Goal: Task Accomplishment & Management: Complete application form

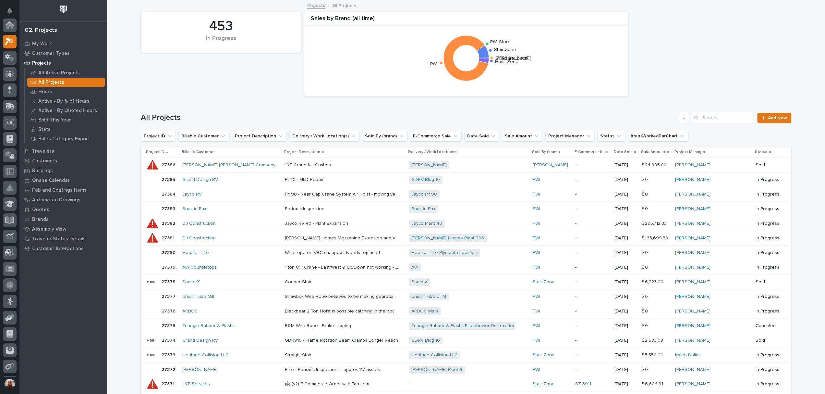
click at [208, 80] on div "453 In Progress Sales by [PERSON_NAME] (all time) Structural Deck [PERSON_NAME]…" at bounding box center [466, 54] width 657 height 91
click at [179, 69] on div "453 In Progress Sales by [PERSON_NAME] (all time) Structural Deck [PERSON_NAME]…" at bounding box center [466, 54] width 657 height 91
drag, startPoint x: 179, startPoint y: 69, endPoint x: 157, endPoint y: 59, distance: 24.5
click at [157, 59] on div "453 In Progress Sales by [PERSON_NAME] (all time) Structural Deck [PERSON_NAME]…" at bounding box center [466, 54] width 657 height 91
click at [167, 81] on div "453 In Progress Sales by [PERSON_NAME] (all time) Structural Deck [PERSON_NAME]…" at bounding box center [466, 54] width 657 height 91
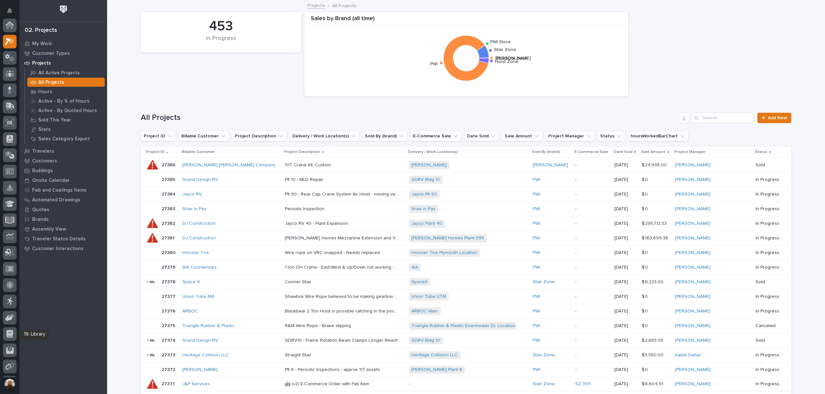
scroll to position [64, 0]
click at [12, 127] on icon at bounding box center [9, 123] width 7 height 7
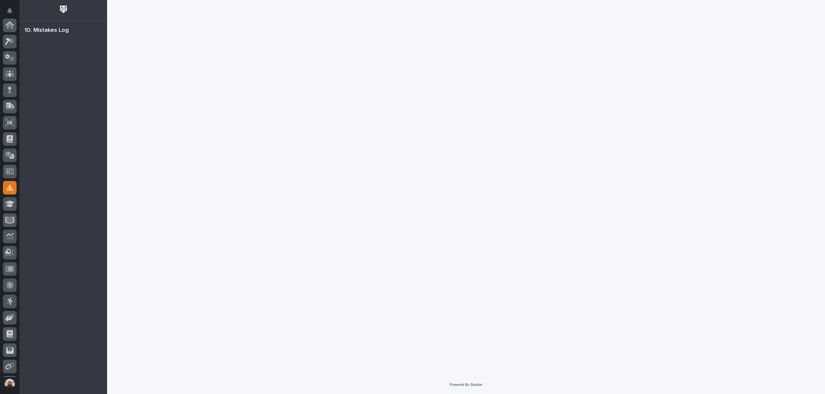
scroll to position [64, 0]
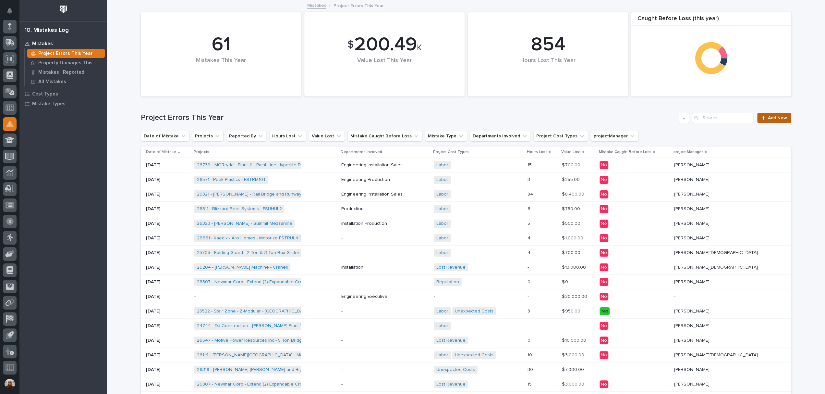
click at [762, 116] on icon at bounding box center [764, 118] width 4 height 5
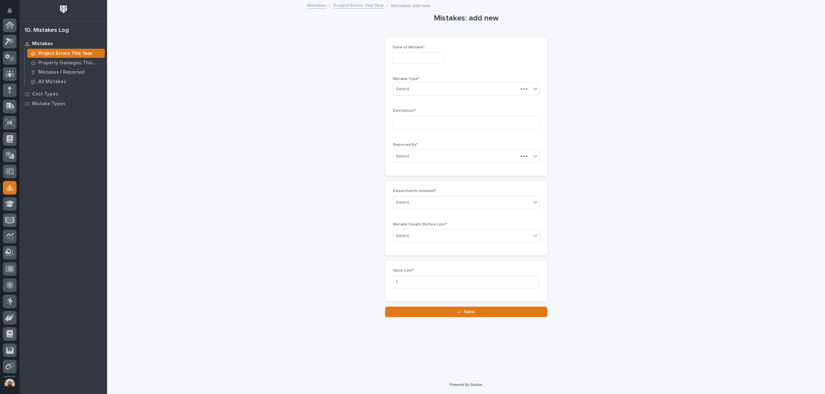
scroll to position [64, 0]
click at [410, 52] on div "Date of Mistake *" at bounding box center [466, 57] width 147 height 24
click at [409, 56] on input "text" at bounding box center [418, 57] width 51 height 11
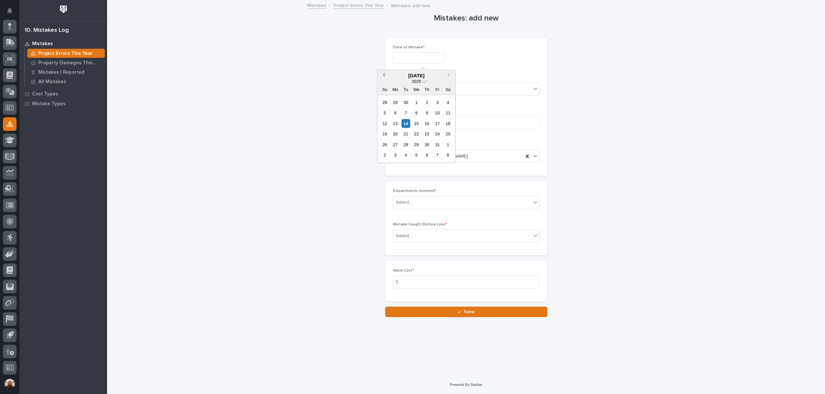
click at [384, 75] on span "Previous Month" at bounding box center [384, 75] width 0 height 8
click at [394, 132] on div "22" at bounding box center [395, 133] width 9 height 9
type input "**********"
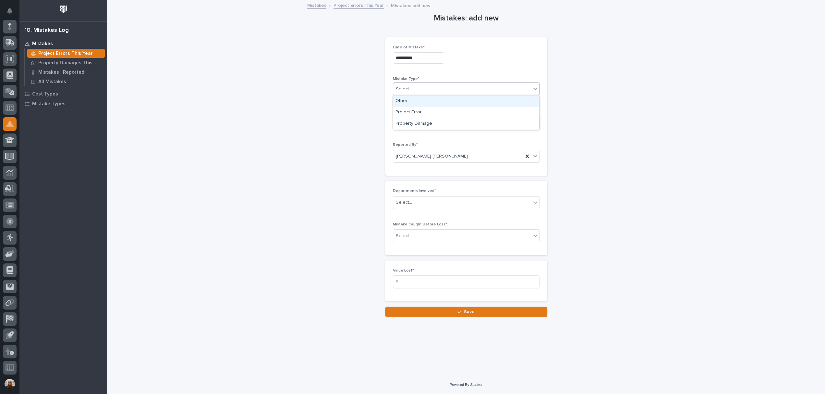
click at [413, 89] on input "text" at bounding box center [413, 89] width 1 height 6
click at [411, 110] on div "Project Error" at bounding box center [466, 112] width 146 height 11
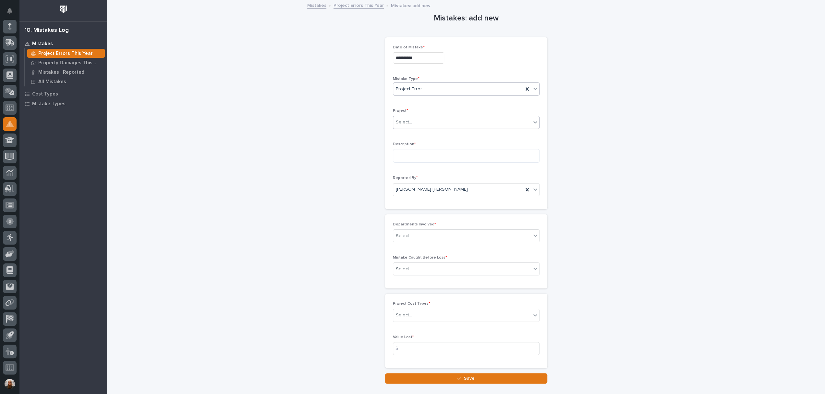
click at [411, 121] on div "Select..." at bounding box center [462, 122] width 138 height 11
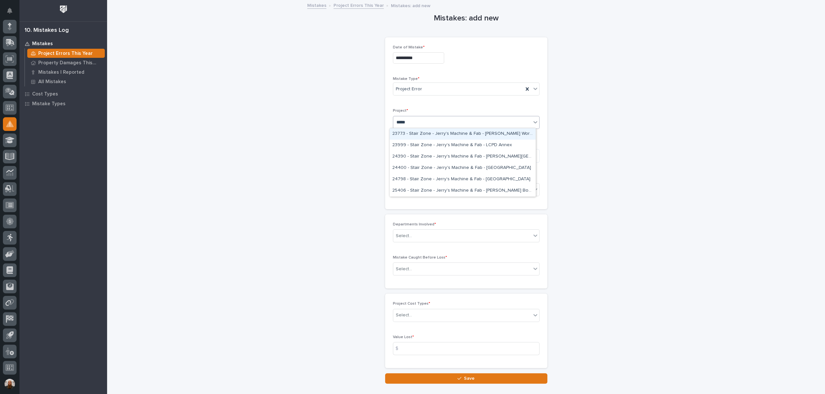
type input "*****"
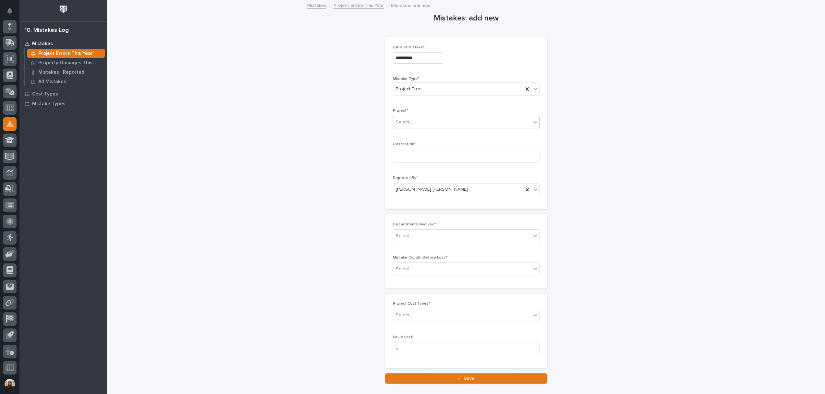
click at [446, 119] on div "Select..." at bounding box center [462, 122] width 138 height 11
type input "*****"
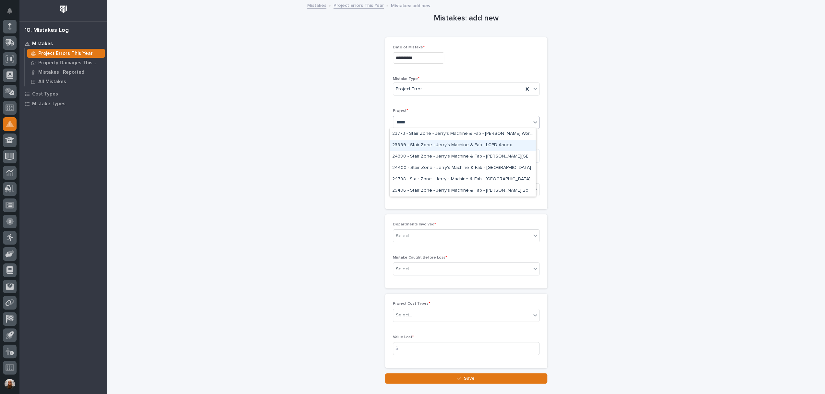
click at [439, 140] on div "23999 - Stair Zone - Jerry's Machine & Fab - LCPD Annex" at bounding box center [463, 145] width 146 height 11
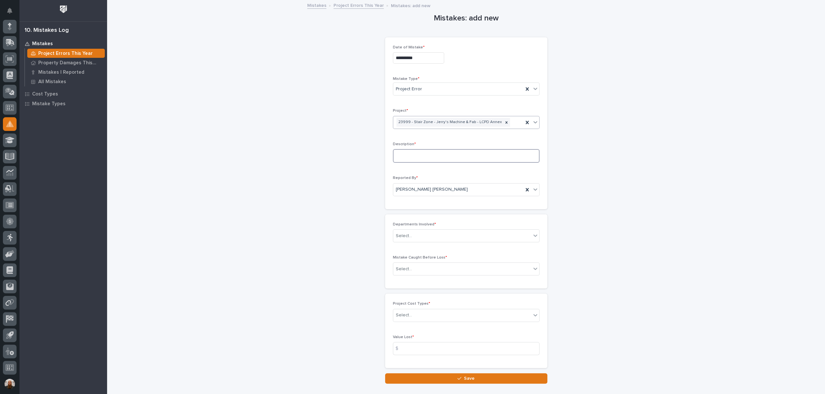
click at [428, 154] on textarea at bounding box center [466, 156] width 147 height 14
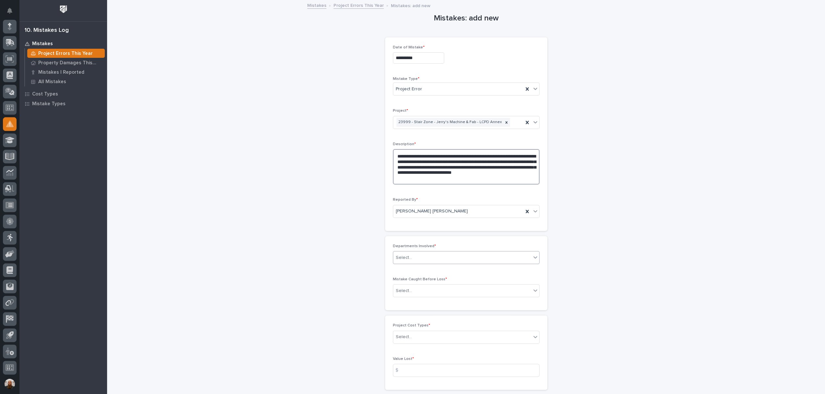
type textarea "**********"
click at [498, 257] on div "Select..." at bounding box center [462, 257] width 138 height 11
click at [460, 345] on div "Sales" at bounding box center [463, 342] width 146 height 11
click at [445, 292] on div "Select..." at bounding box center [462, 290] width 138 height 11
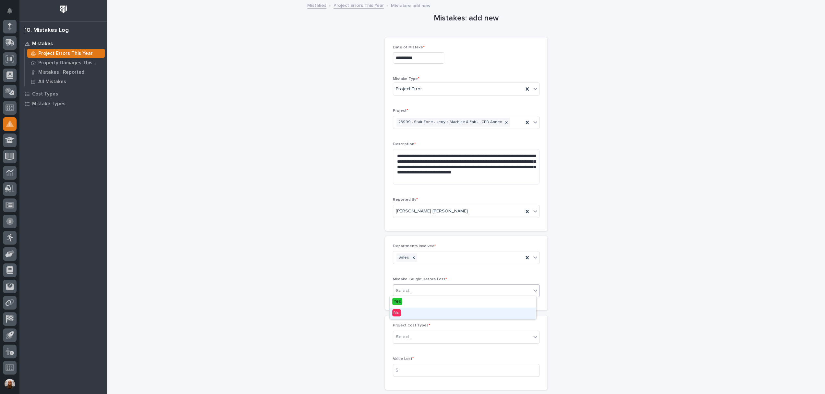
click at [437, 313] on div "No" at bounding box center [463, 312] width 146 height 11
click at [436, 337] on div "Select..." at bounding box center [462, 336] width 138 height 11
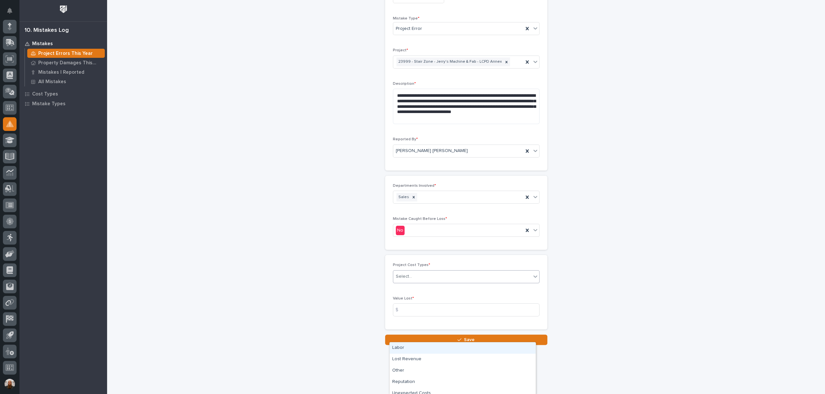
click at [657, 288] on div "**********" at bounding box center [466, 142] width 651 height 404
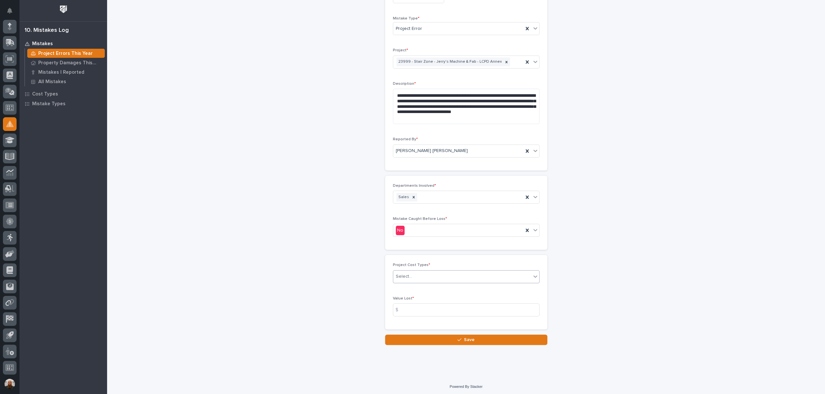
click at [497, 276] on div "Select..." at bounding box center [462, 276] width 138 height 11
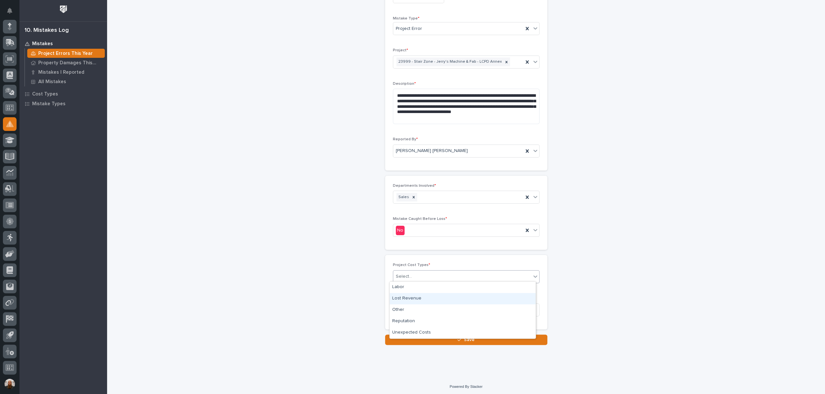
click at [478, 298] on div "Lost Revenue" at bounding box center [463, 298] width 146 height 11
click at [474, 308] on input at bounding box center [466, 309] width 147 height 13
type input "9000"
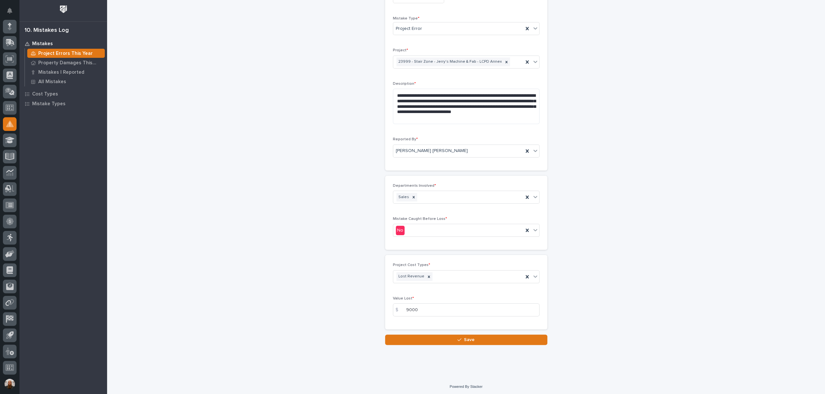
click at [600, 279] on div "**********" at bounding box center [466, 142] width 651 height 404
click at [416, 334] on button "Save" at bounding box center [466, 339] width 162 height 10
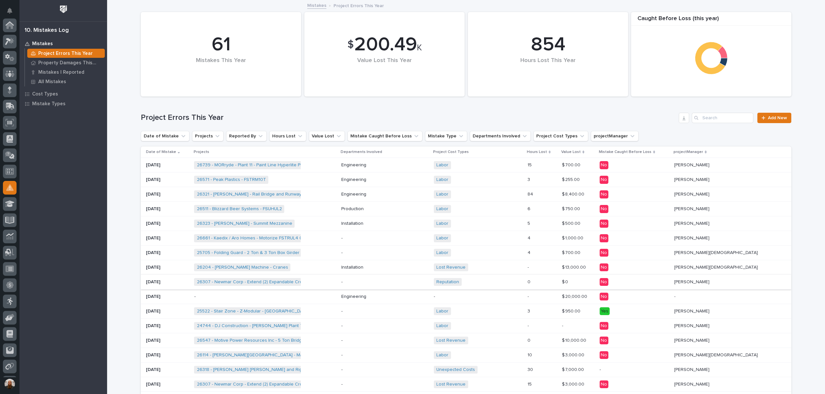
scroll to position [64, 0]
